Goal: Leave review/rating: Leave review/rating

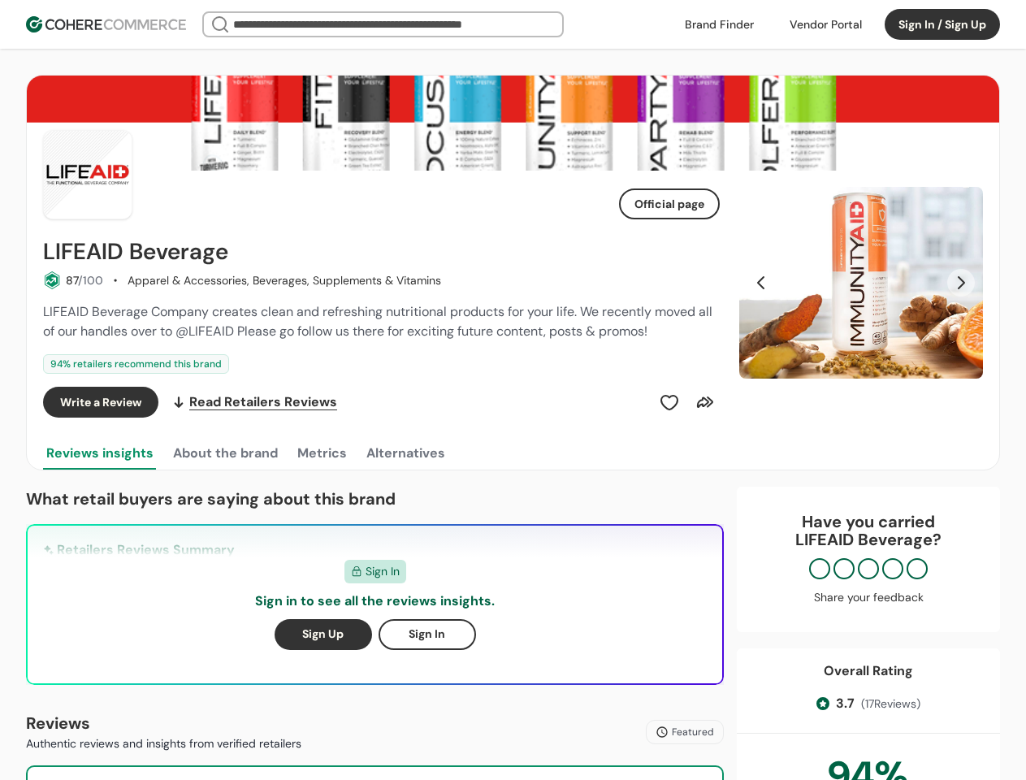
click at [512, 390] on div "Write a Review Read Retailers Reviews" at bounding box center [381, 402] width 677 height 31
click at [825, 24] on div at bounding box center [826, 24] width 92 height 24
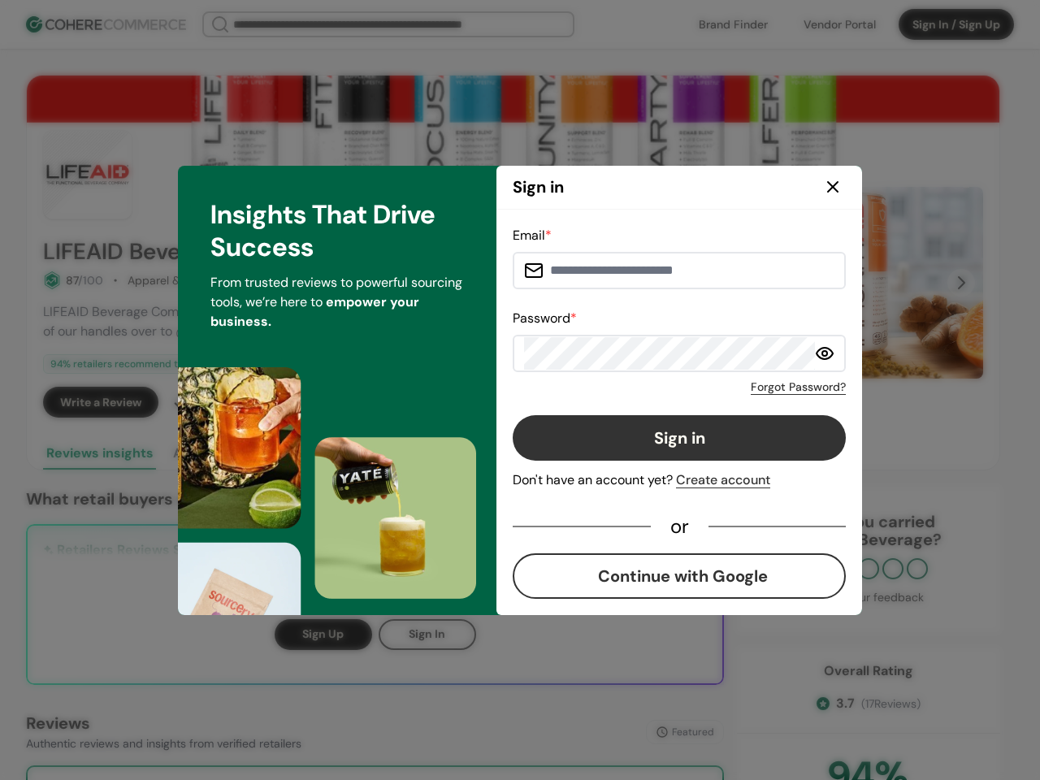
click at [669, 402] on div "Email * Password * Forgot Password? Sign in Don't have an account yet? Create a…" at bounding box center [678, 412] width 333 height 373
click at [705, 402] on div "Email * Password * Forgot Password? Sign in Don't have an account yet? Create a…" at bounding box center [678, 412] width 333 height 373
click at [224, 453] on div "Insights That Drive Success From trusted reviews to powerful sourcing tools, we…" at bounding box center [337, 390] width 318 height 449
click at [321, 453] on div "Insights That Drive Success From trusted reviews to powerful sourcing tools, we…" at bounding box center [337, 390] width 318 height 449
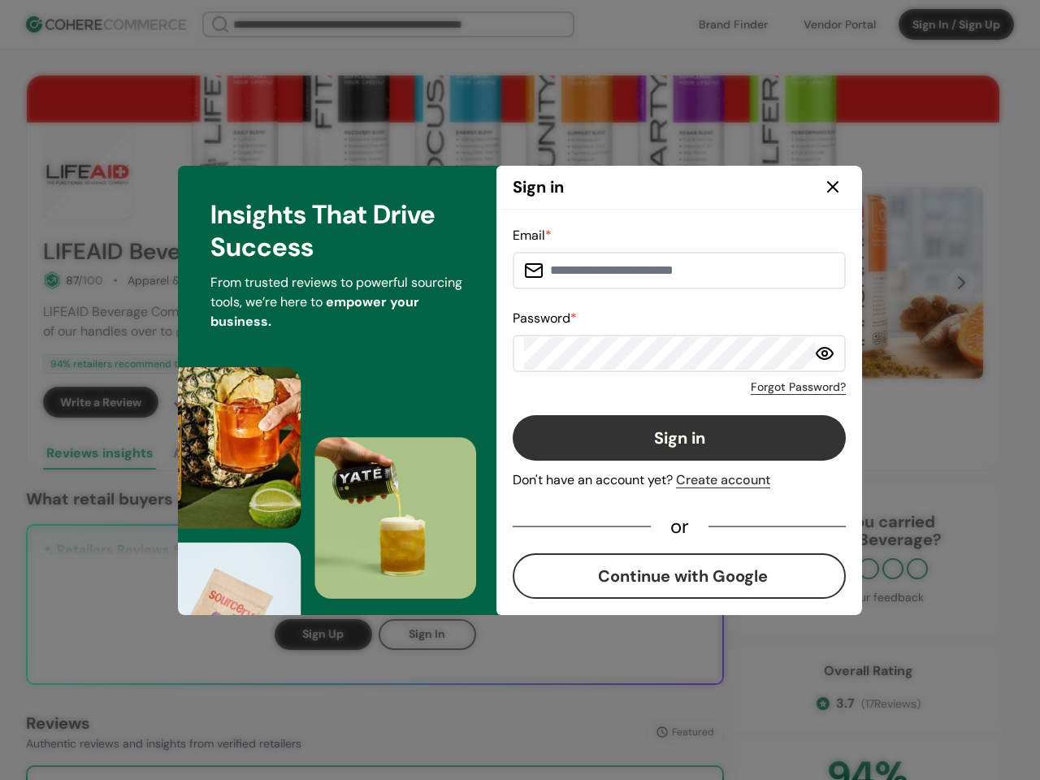
click at [404, 453] on div "Insights That Drive Success From trusted reviews to powerful sourcing tools, we…" at bounding box center [337, 390] width 318 height 449
